Goal: Navigation & Orientation: Find specific page/section

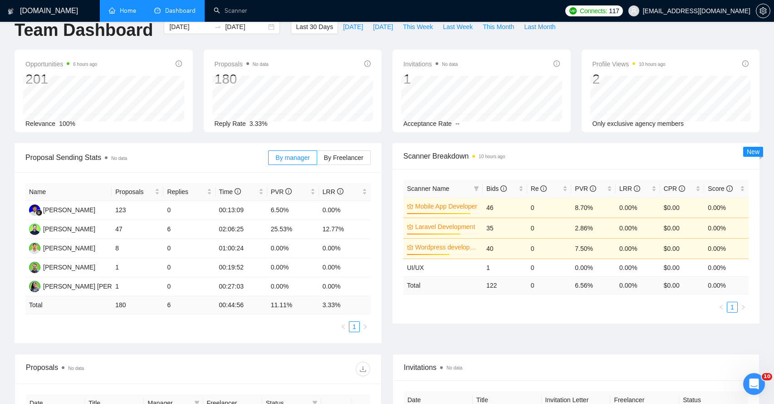
click at [124, 15] on link "Home" at bounding box center [122, 11] width 27 height 8
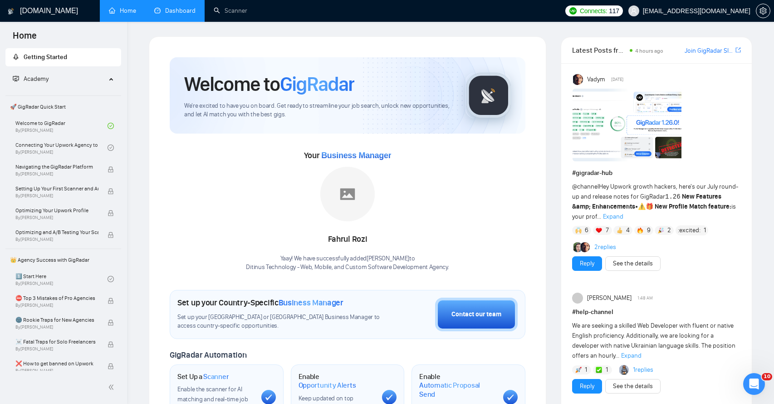
click at [170, 11] on link "Dashboard" at bounding box center [174, 11] width 41 height 8
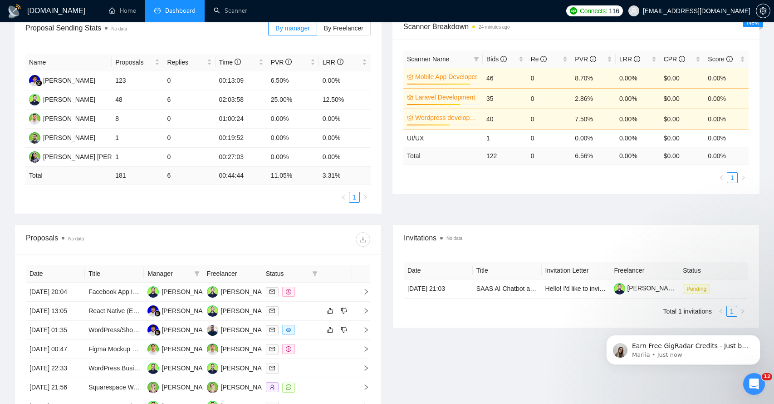
scroll to position [192, 0]
